Goal: Find specific page/section: Find specific page/section

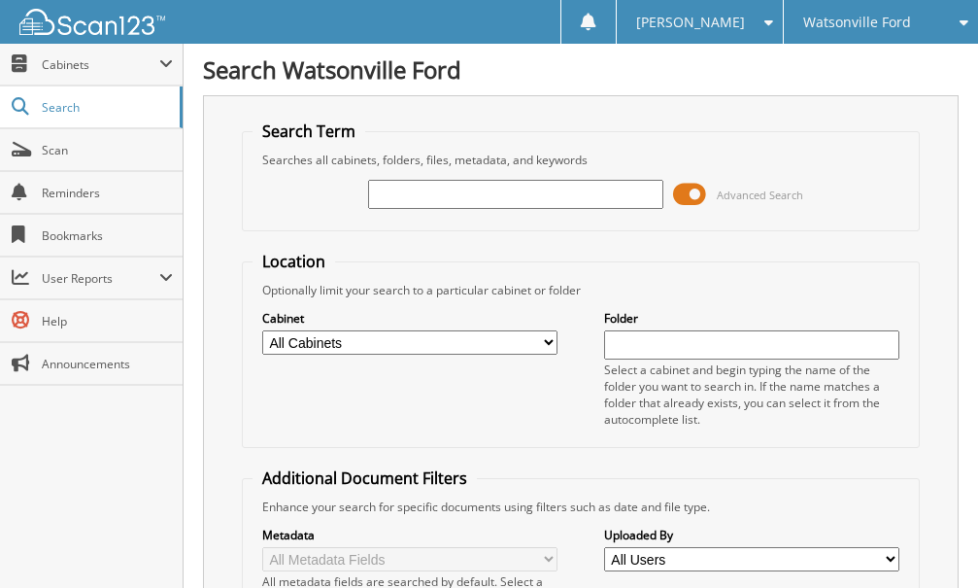
click at [452, 204] on input "text" at bounding box center [515, 194] width 295 height 29
type input "ft25159b"
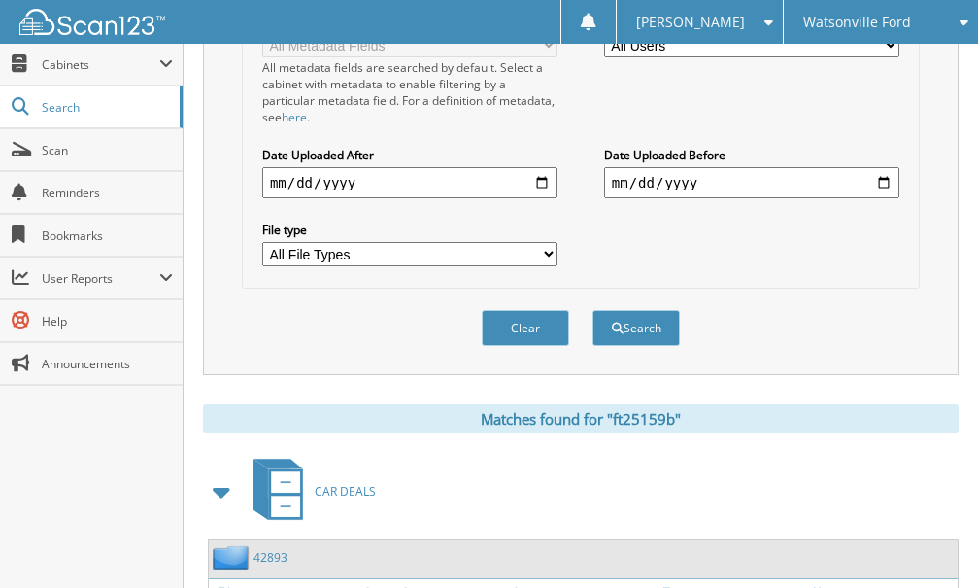
scroll to position [1028, 0]
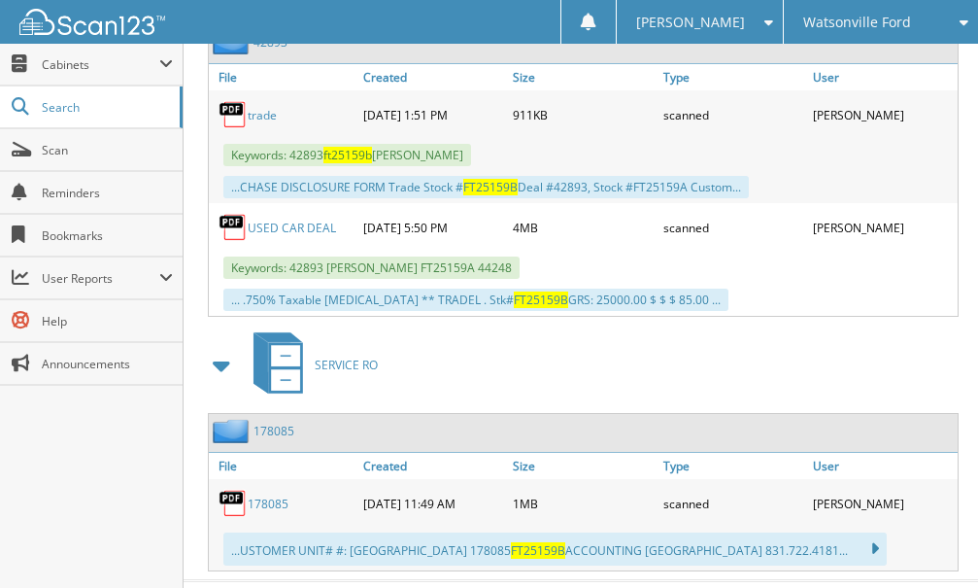
click at [267, 498] on link "178085" at bounding box center [268, 503] width 41 height 17
click at [658, 387] on div "SERVICE RO" at bounding box center [581, 364] width 756 height 77
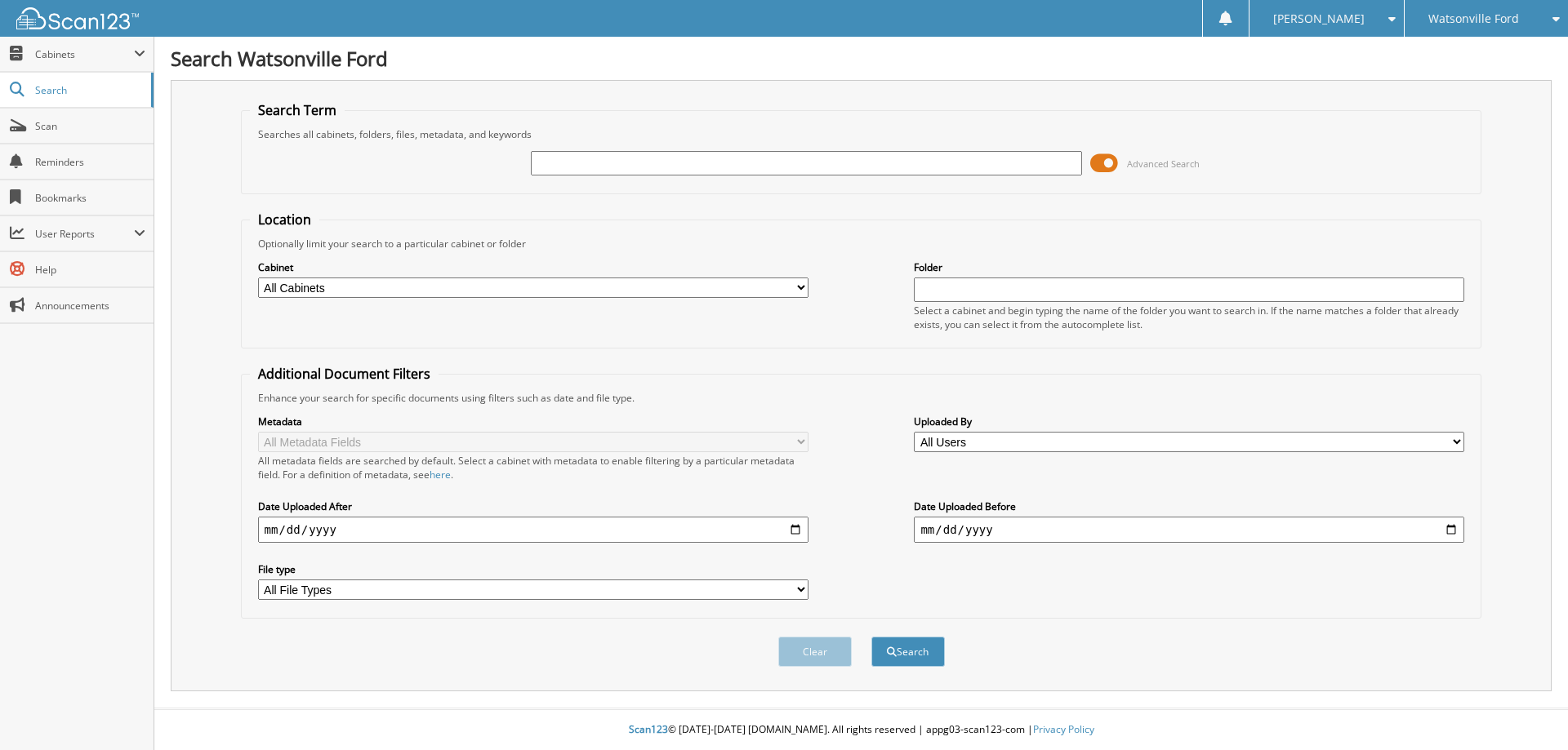
click at [1103, 165] on span at bounding box center [1104, 163] width 28 height 24
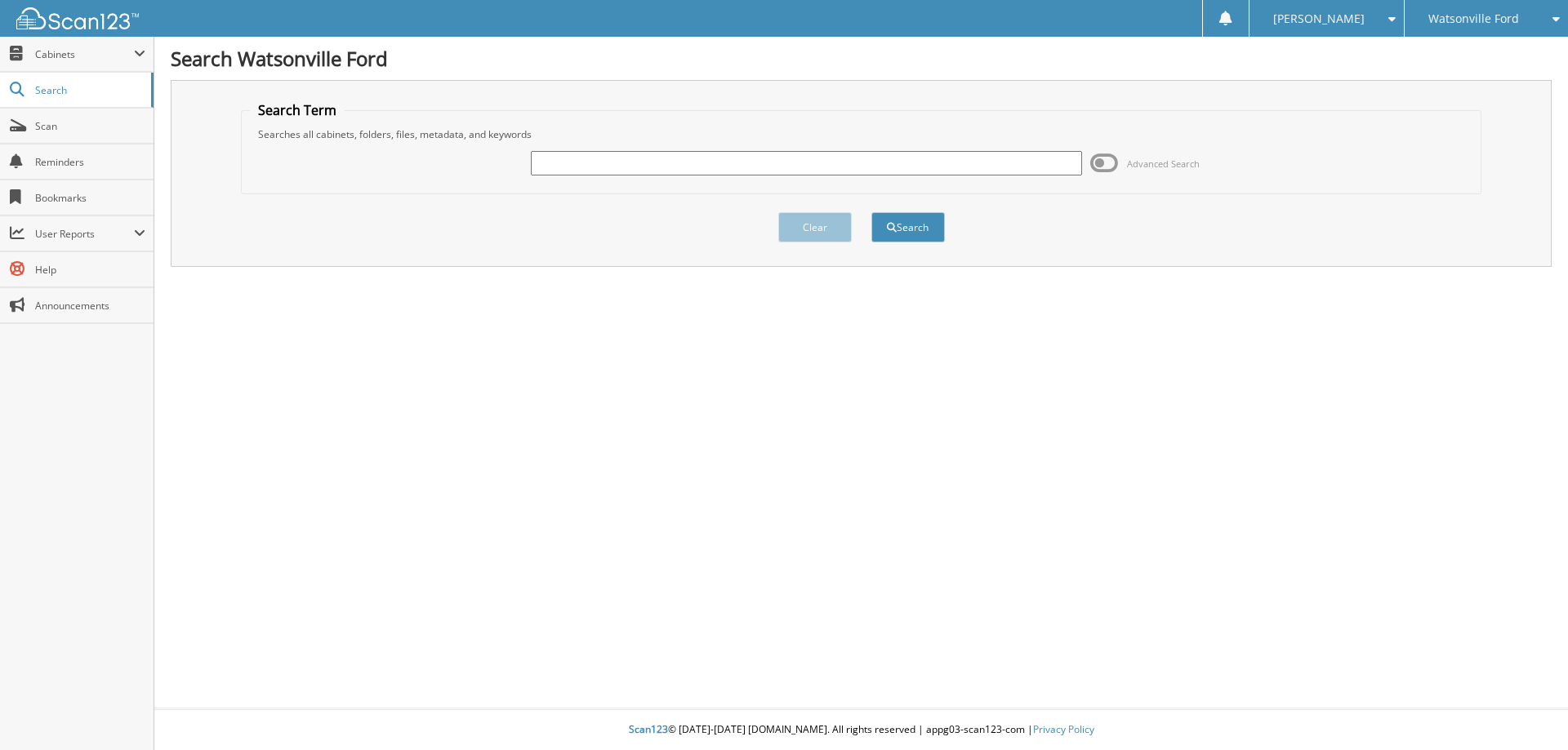
click at [913, 168] on input "text" at bounding box center [806, 163] width 551 height 24
type input "ft25159b"
click at [880, 230] on button "Search" at bounding box center [908, 227] width 73 height 30
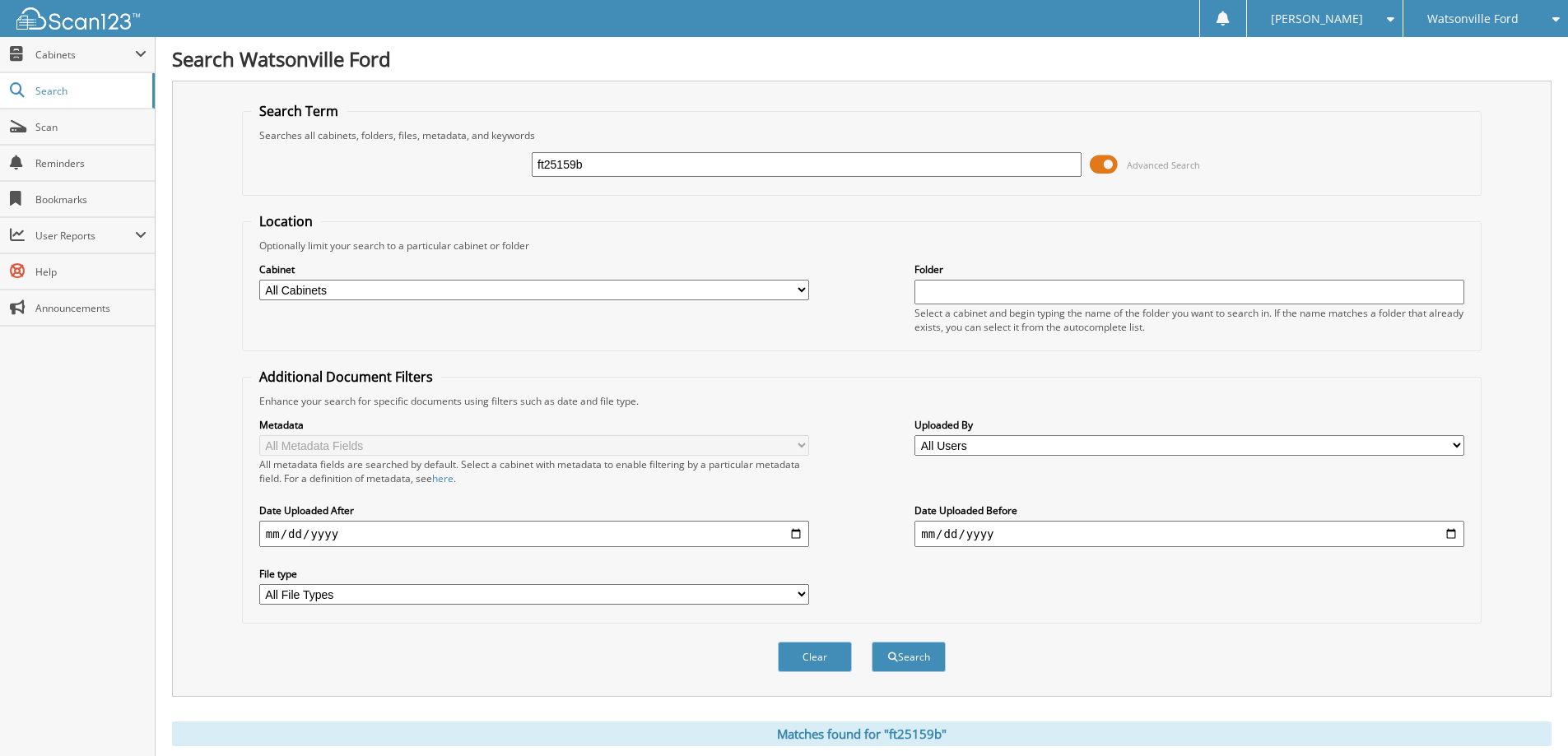
click at [1097, 161] on span at bounding box center [1104, 164] width 28 height 25
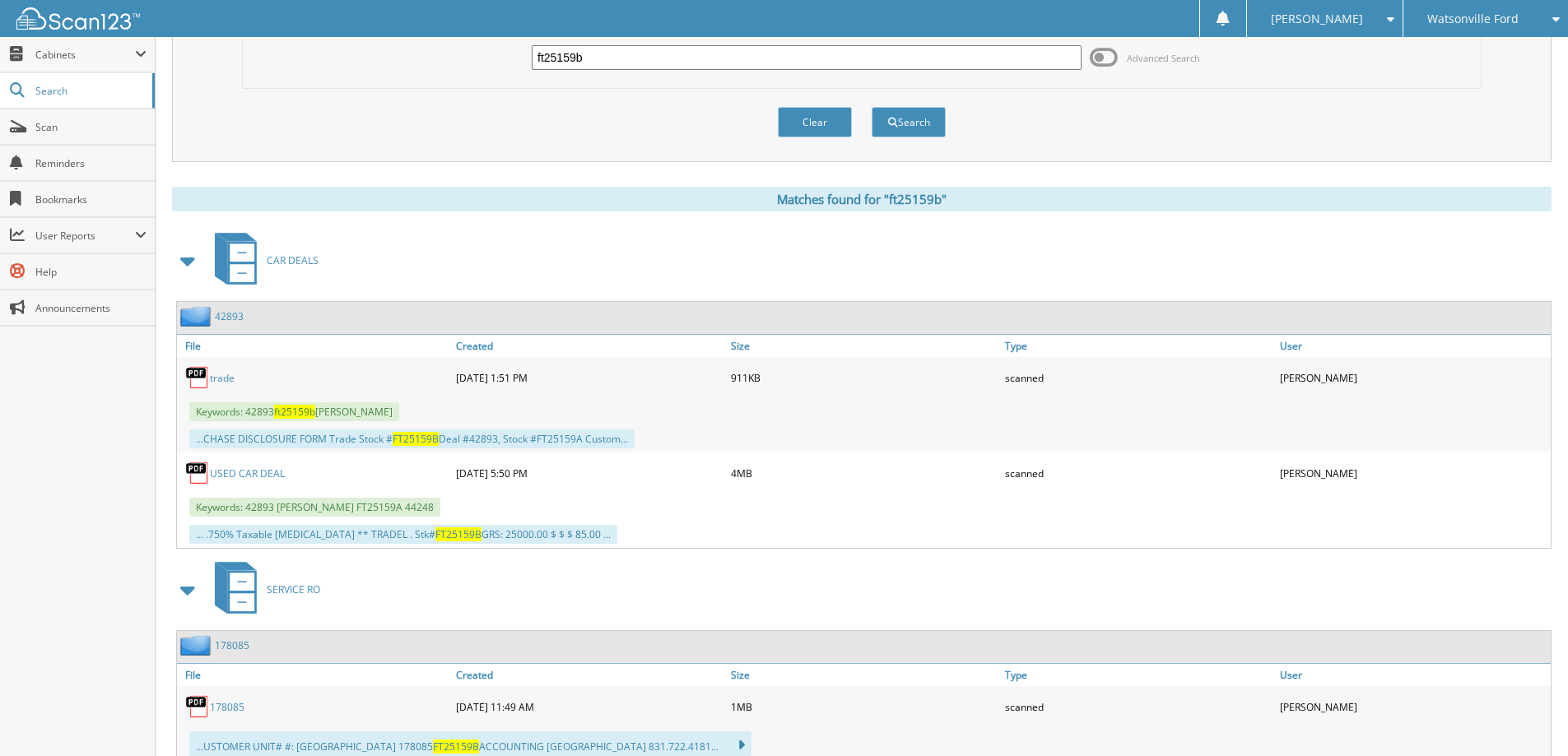
scroll to position [164, 0]
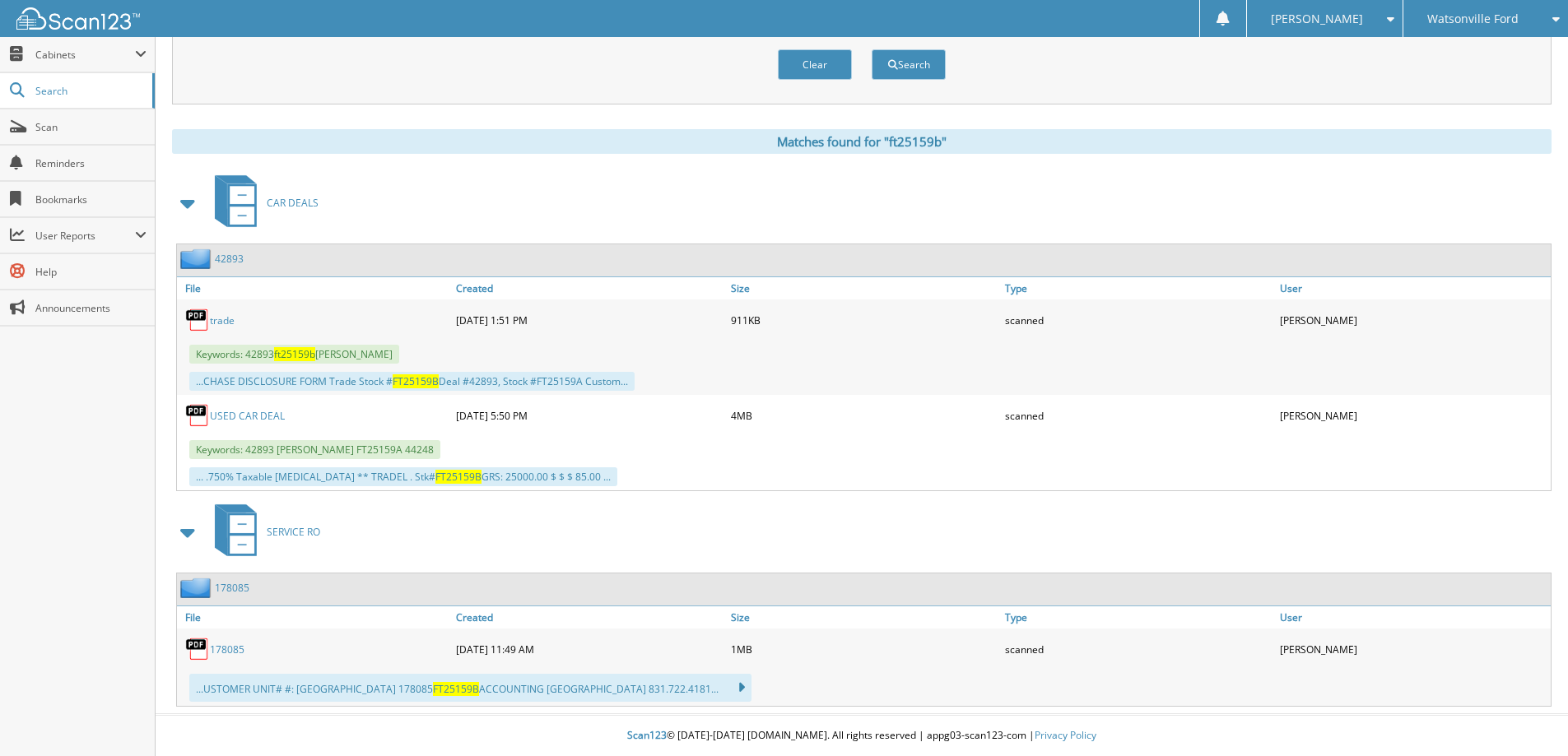
click at [239, 651] on link "178085" at bounding box center [227, 649] width 35 height 14
